Goal: Information Seeking & Learning: Learn about a topic

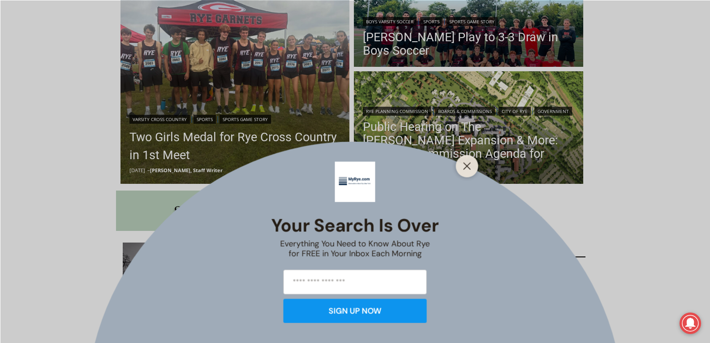
scroll to position [298, 0]
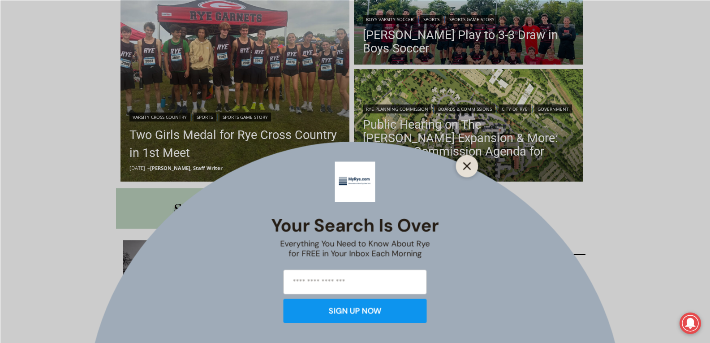
click at [463, 172] on button "Close" at bounding box center [467, 165] width 13 height 13
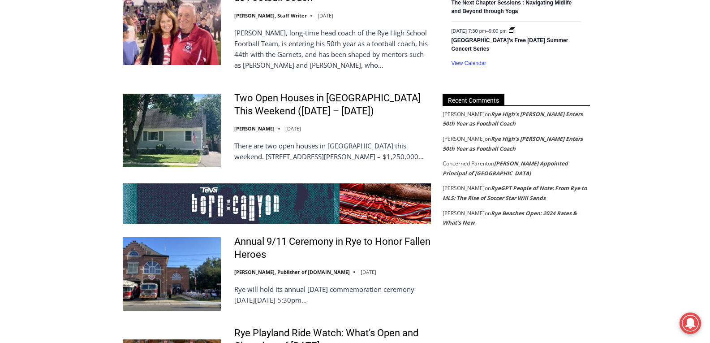
scroll to position [1624, 0]
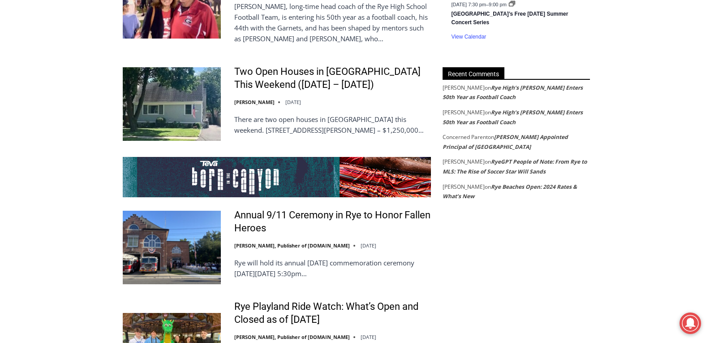
click at [461, 87] on span "[PERSON_NAME]" at bounding box center [464, 88] width 42 height 8
click at [476, 93] on link "Rye High’s [PERSON_NAME] Enters 50th Year as Football Coach" at bounding box center [513, 92] width 140 height 17
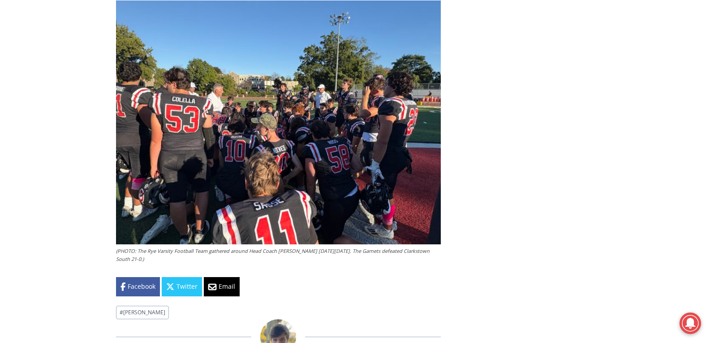
scroll to position [2786, 0]
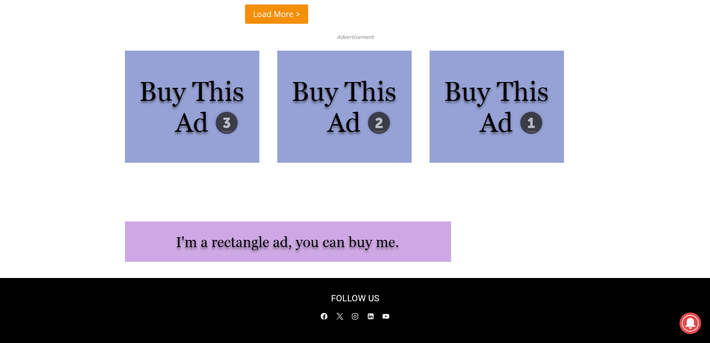
scroll to position [2438, 0]
